Goal: Information Seeking & Learning: Check status

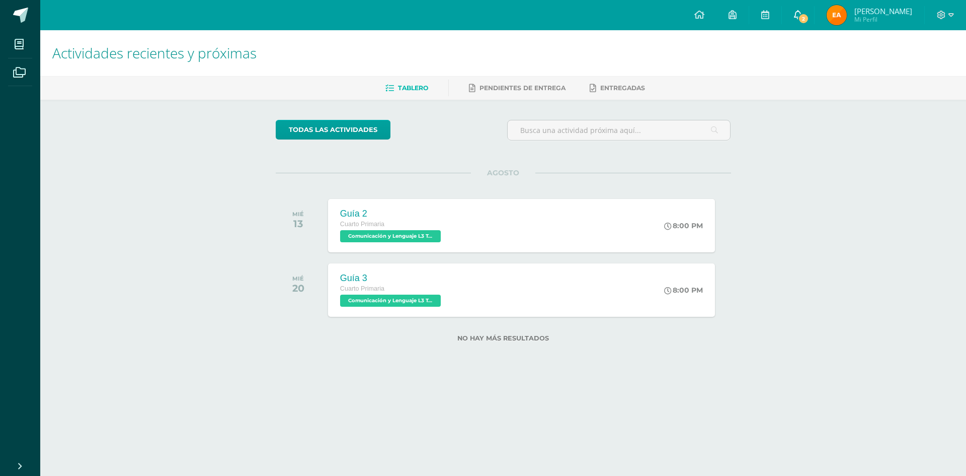
click at [809, 18] on span "2" at bounding box center [803, 18] width 11 height 11
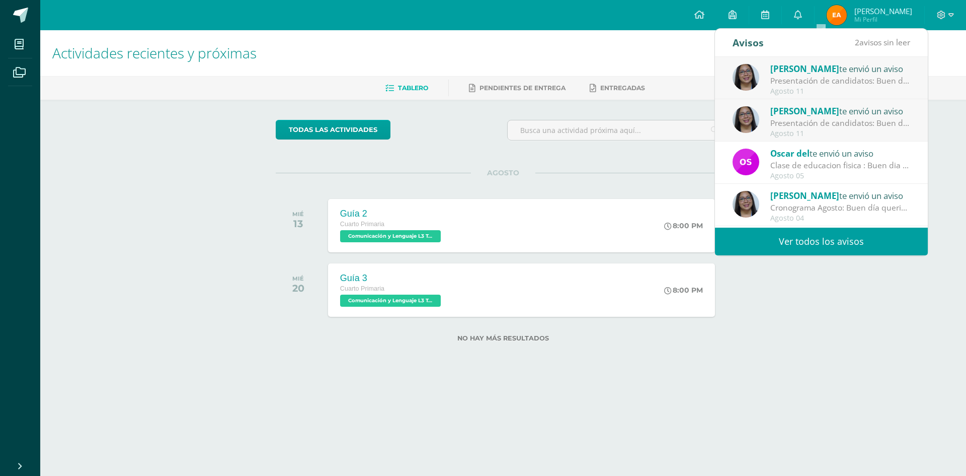
click at [804, 244] on link "Ver todos los avisos" at bounding box center [821, 241] width 213 height 28
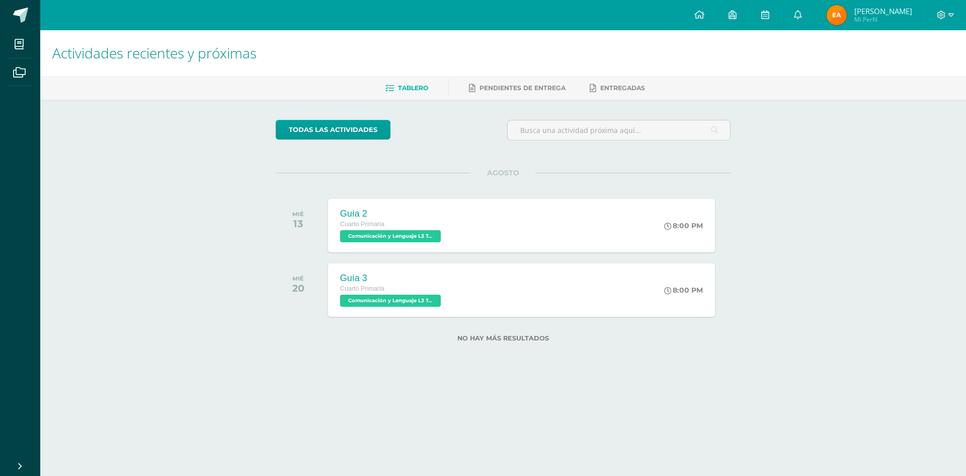
click at [572, 98] on div "Tablero Pendientes de entrega Entregadas" at bounding box center [515, 88] width 950 height 24
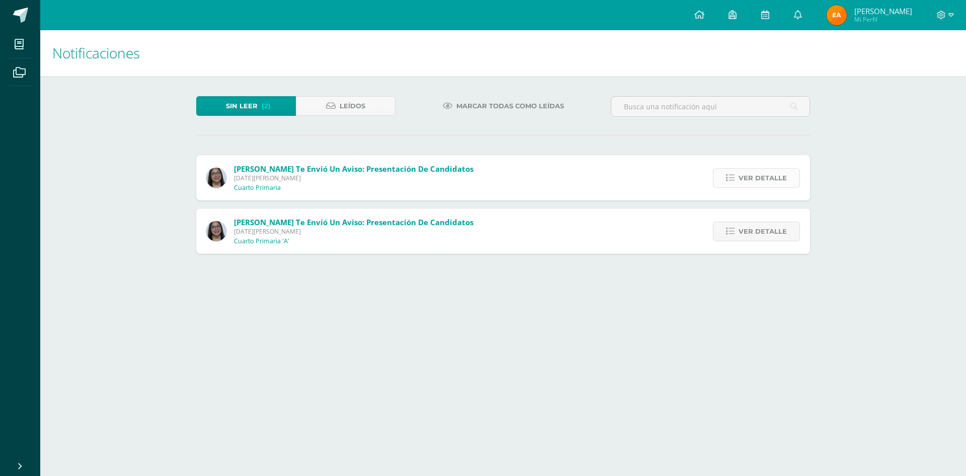
click at [731, 181] on icon at bounding box center [730, 178] width 9 height 9
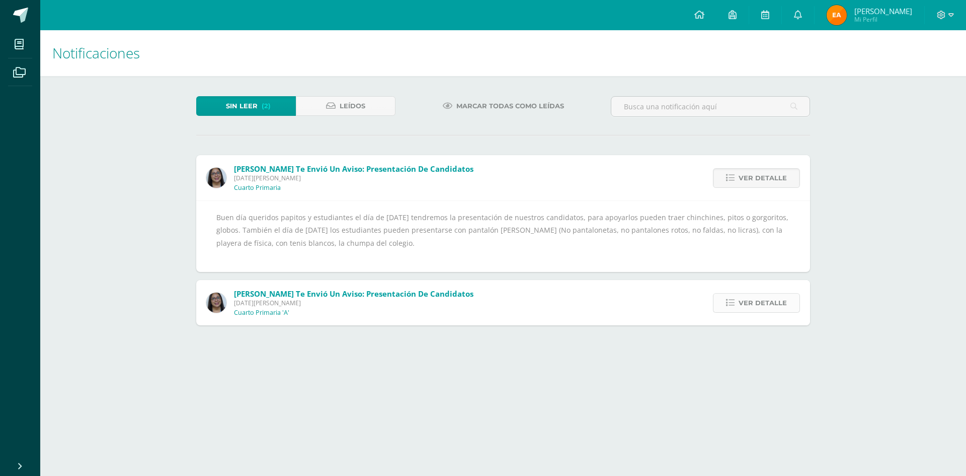
click at [761, 301] on span "Ver detalle" at bounding box center [763, 302] width 48 height 19
